Goal: Information Seeking & Learning: Learn about a topic

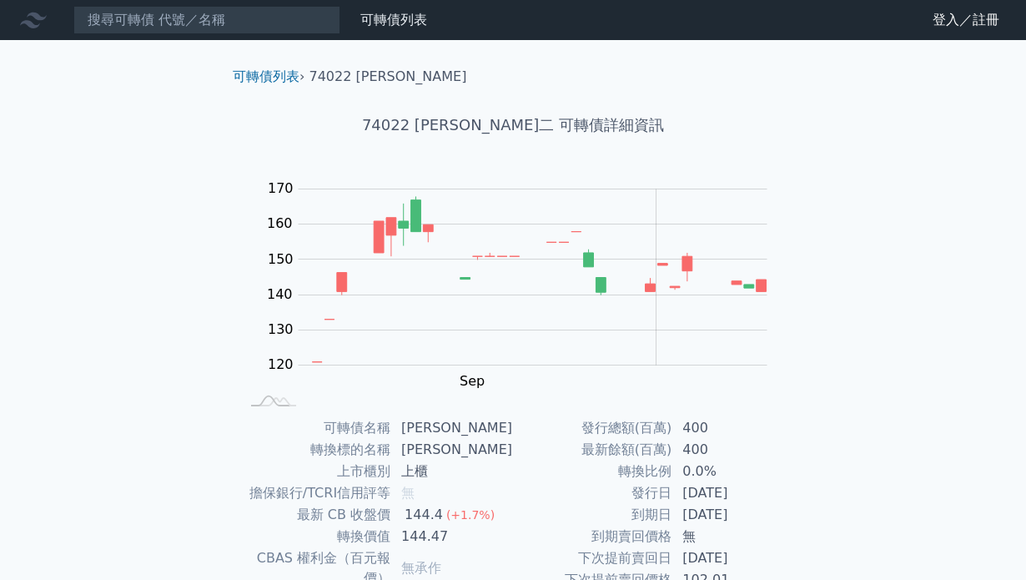
scroll to position [166, 0]
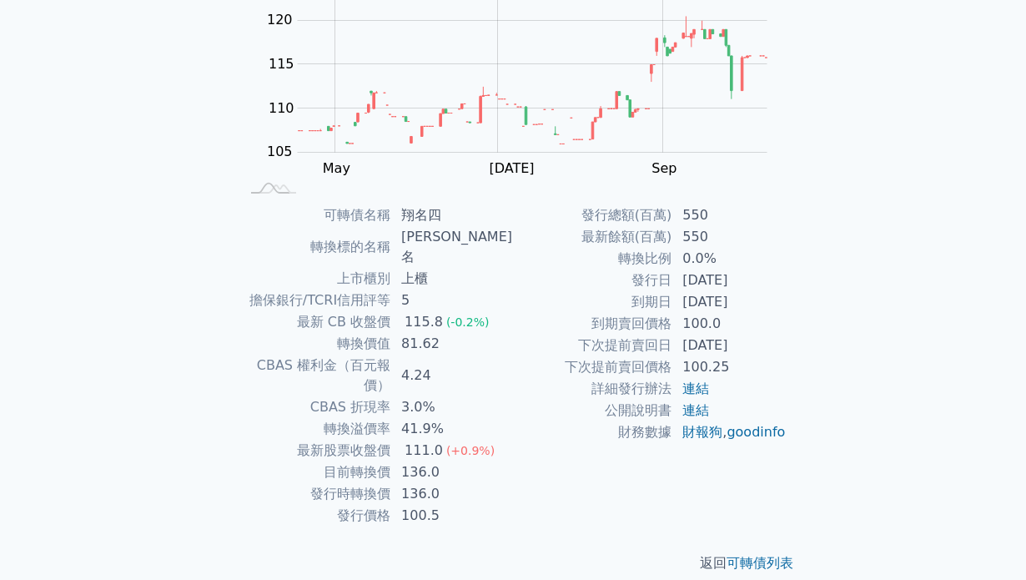
scroll to position [209, 0]
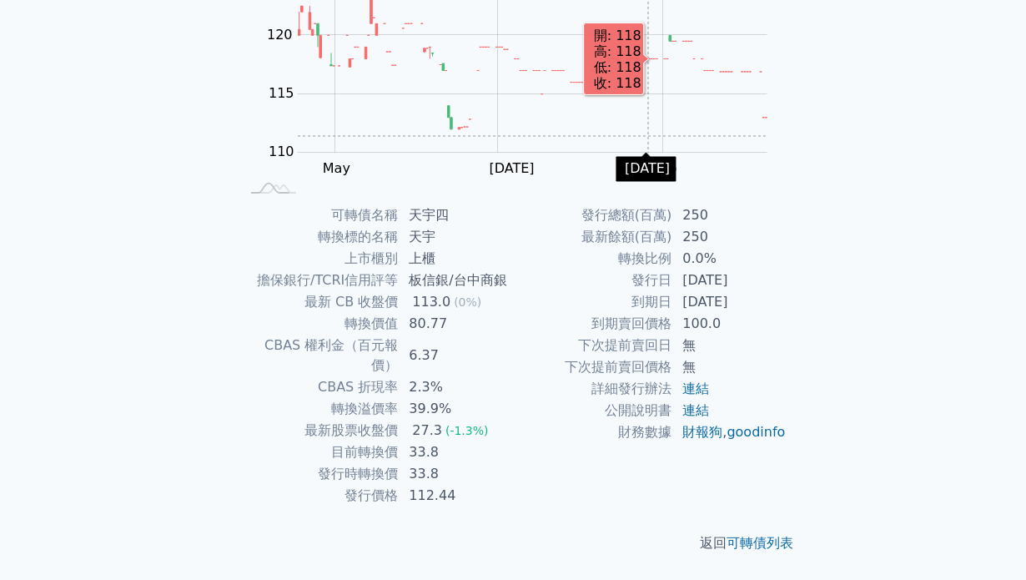
scroll to position [214, 0]
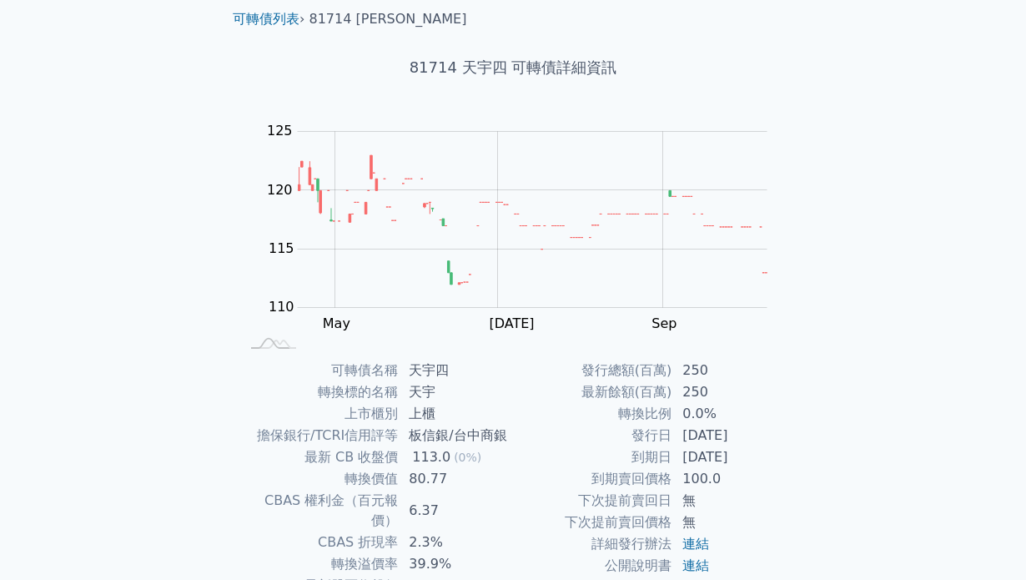
scroll to position [62, 0]
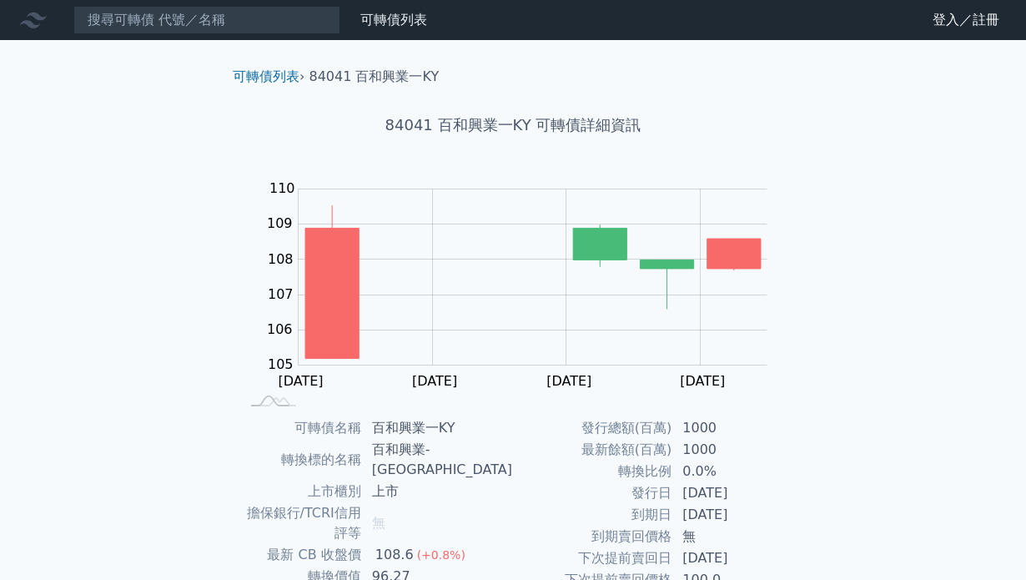
scroll to position [214, 0]
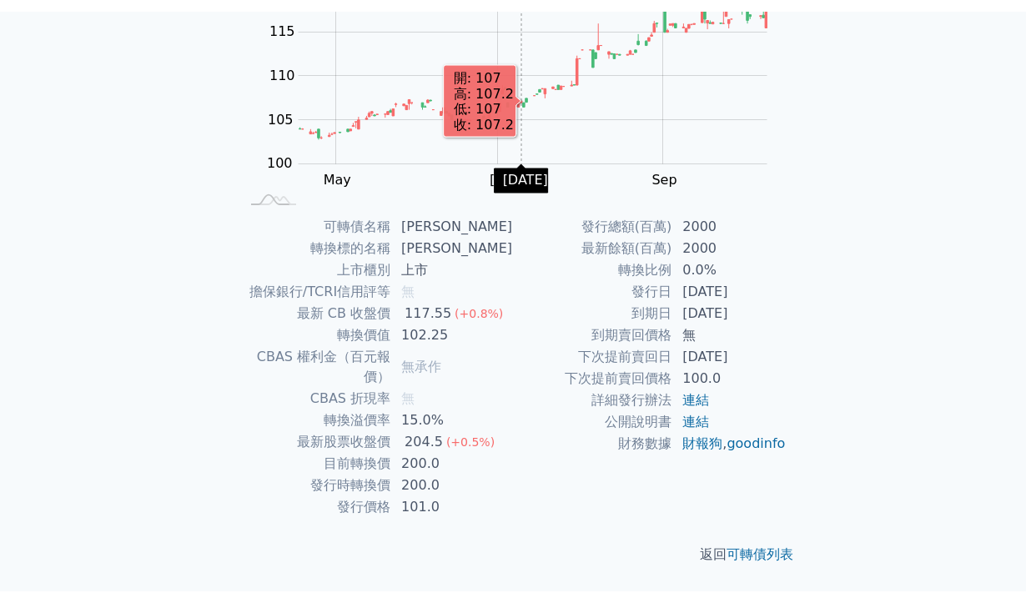
scroll to position [191, 0]
